Goal: Task Accomplishment & Management: Manage account settings

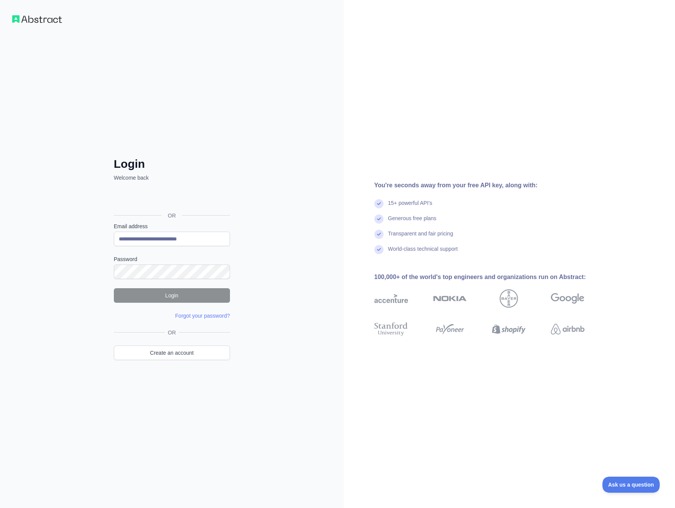
type input "**********"
click at [183, 295] on button "Login" at bounding box center [172, 295] width 116 height 15
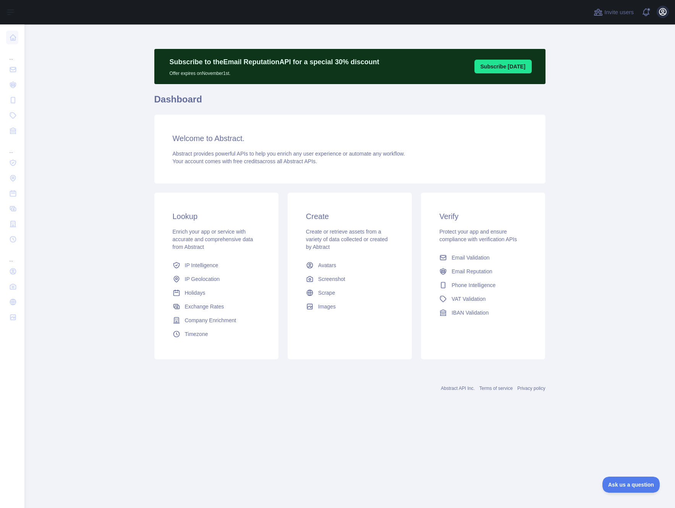
click at [662, 13] on icon "button" at bounding box center [662, 11] width 9 height 9
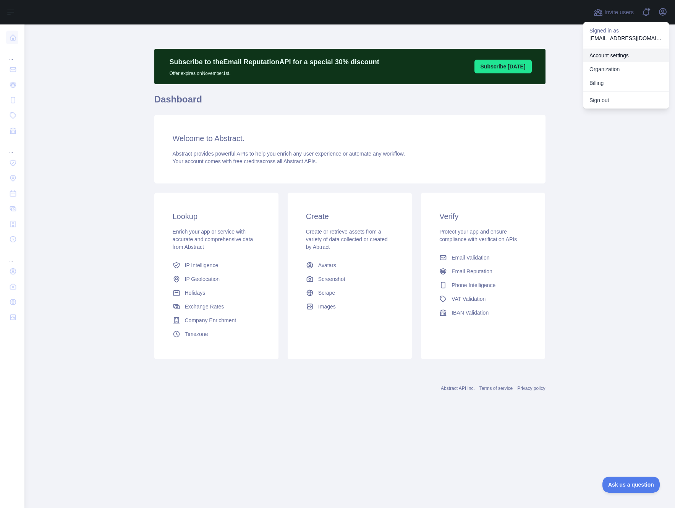
click at [620, 53] on link "Account settings" at bounding box center [627, 56] width 86 height 14
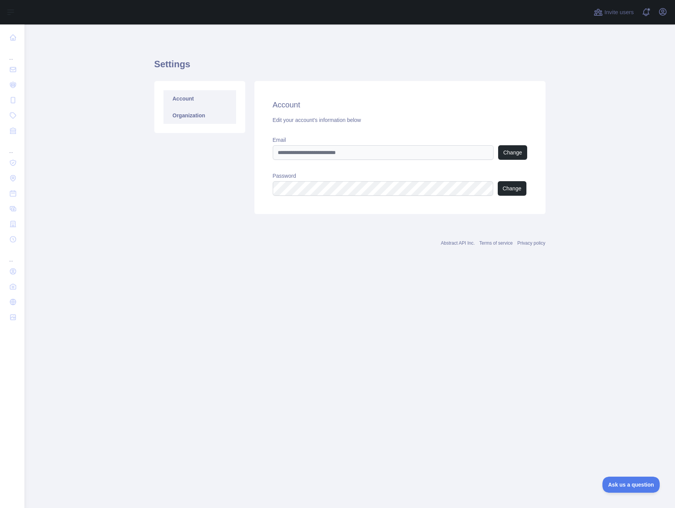
click at [191, 114] on link "Organization" at bounding box center [200, 115] width 73 height 17
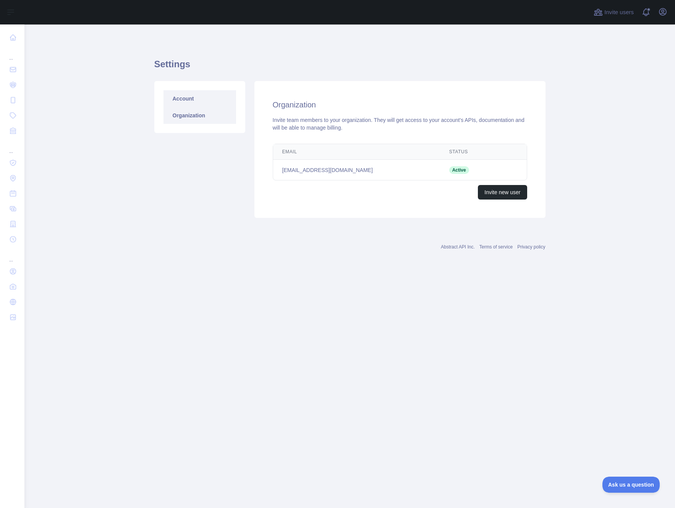
click at [179, 99] on link "Account" at bounding box center [200, 98] width 73 height 17
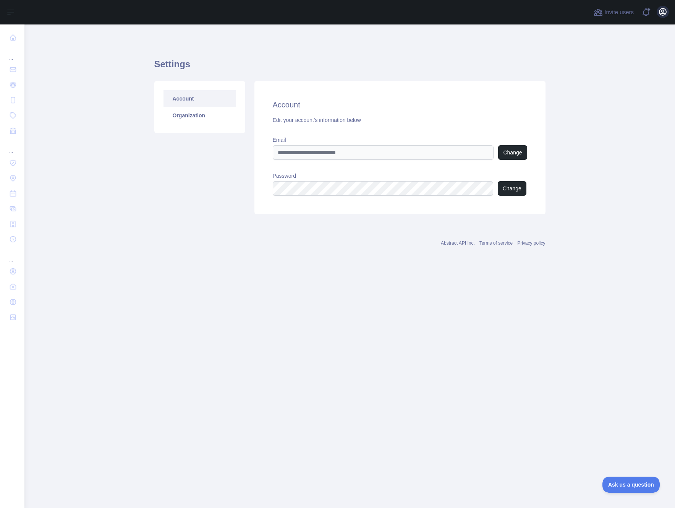
click at [661, 11] on icon "button" at bounding box center [662, 11] width 9 height 9
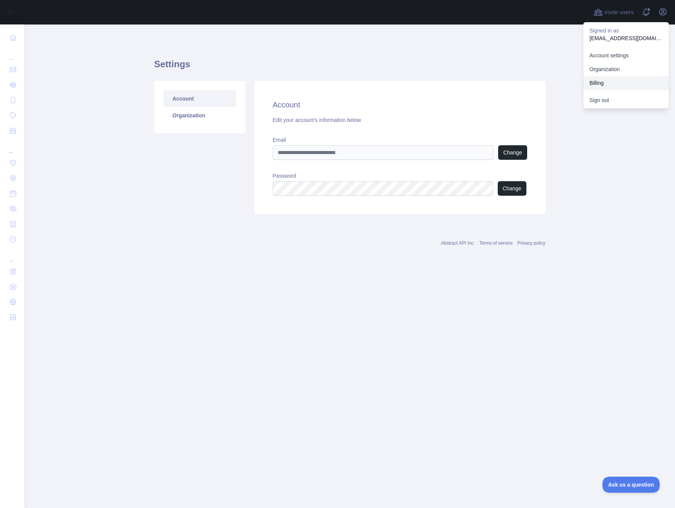
click at [599, 82] on button "Billing" at bounding box center [627, 83] width 86 height 14
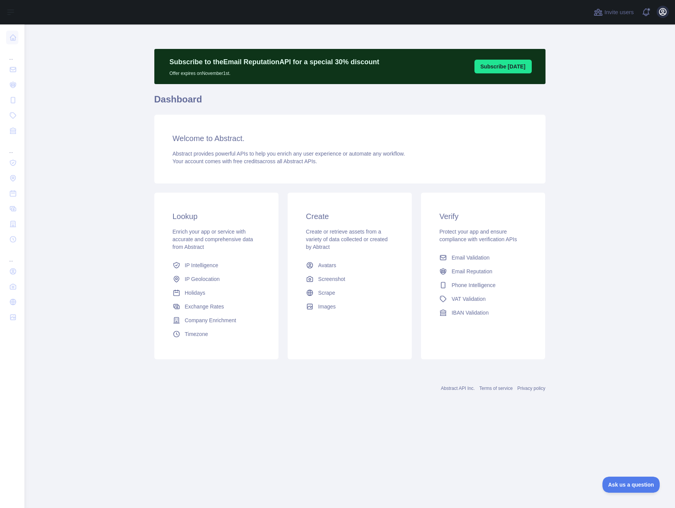
click at [664, 11] on icon "button" at bounding box center [663, 11] width 7 height 7
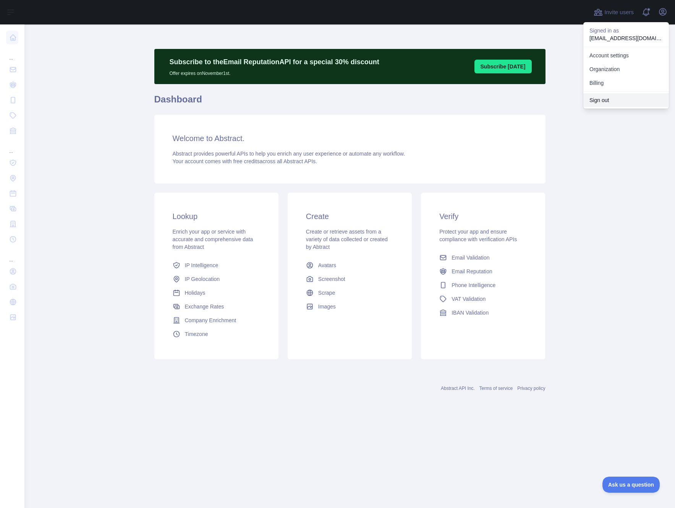
click at [603, 100] on button "Sign out" at bounding box center [627, 100] width 86 height 14
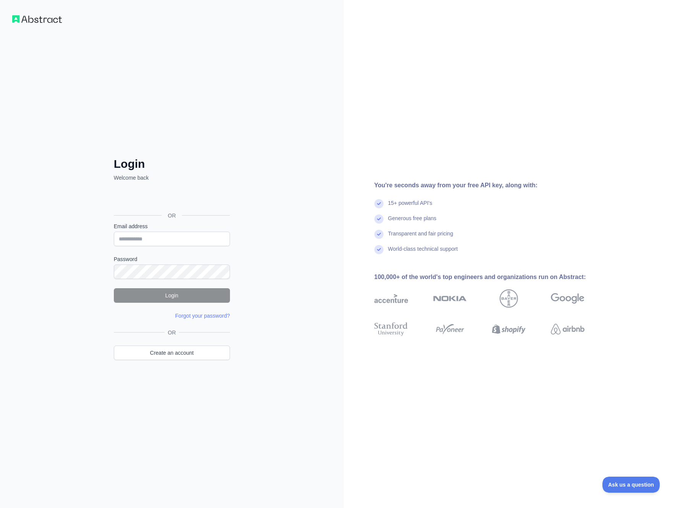
click at [202, 422] on div "Login Welcome back OR Email address Password Login Forgot your password? Please…" at bounding box center [172, 254] width 344 height 508
